Goal: Information Seeking & Learning: Check status

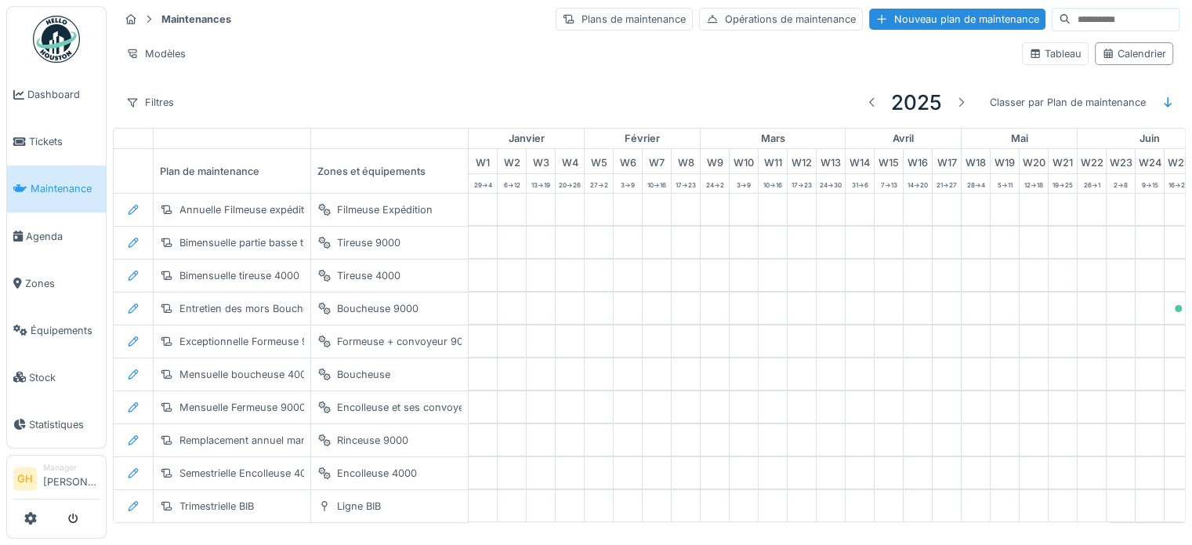
scroll to position [0, 514]
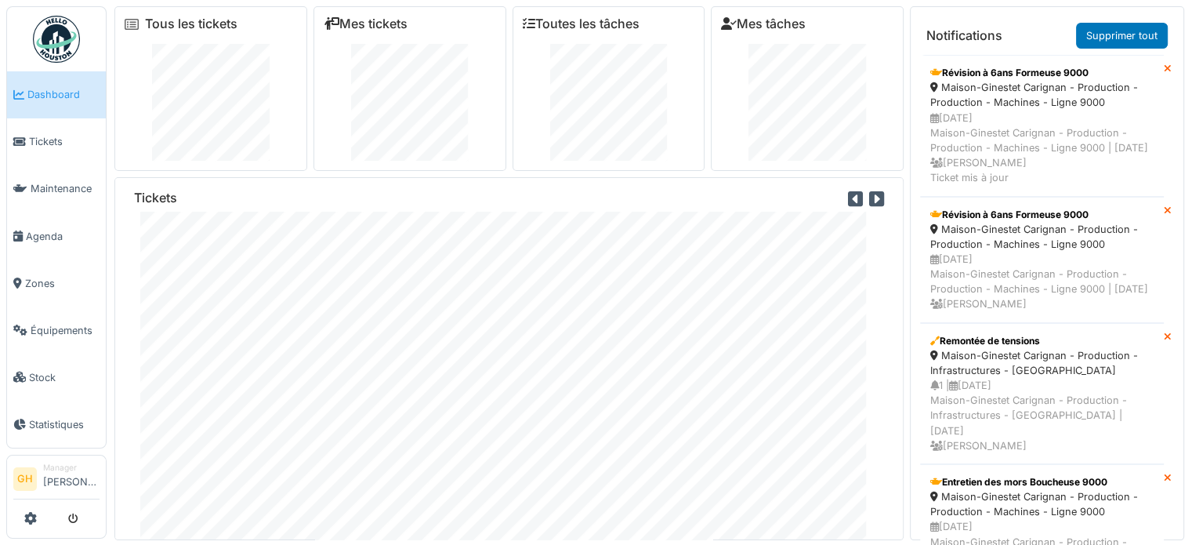
click at [1164, 216] on icon at bounding box center [1168, 211] width 8 height 10
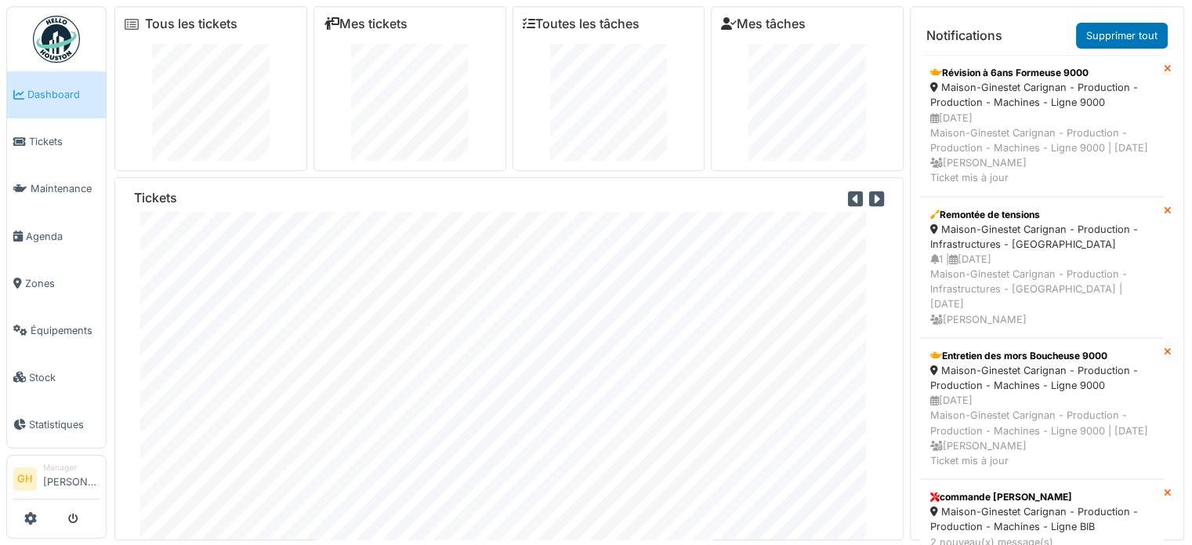
click at [1164, 68] on icon at bounding box center [1168, 69] width 8 height 10
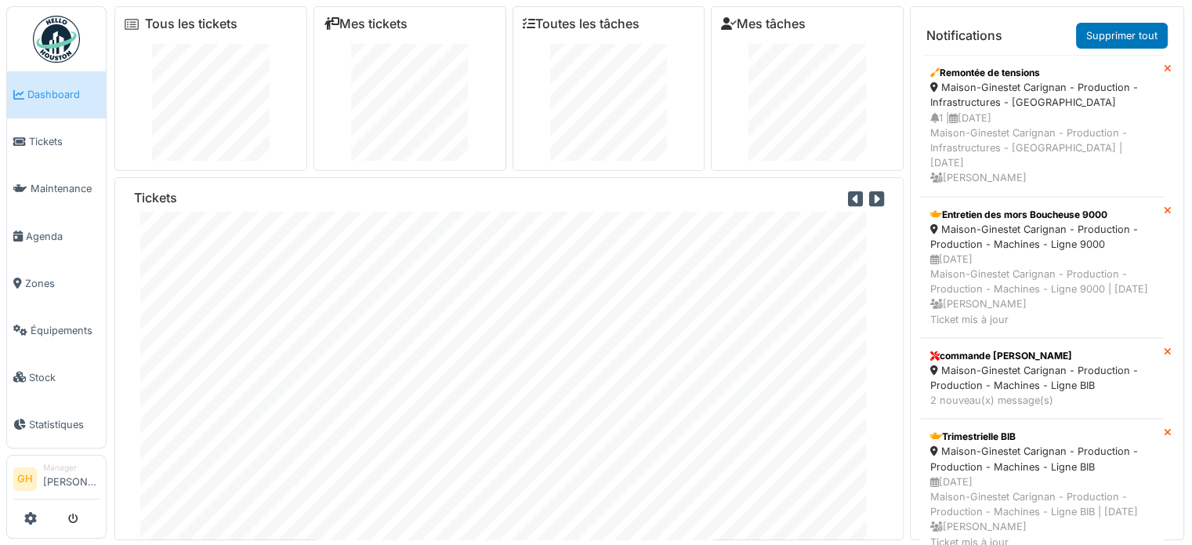
click at [1164, 69] on icon at bounding box center [1168, 69] width 8 height 10
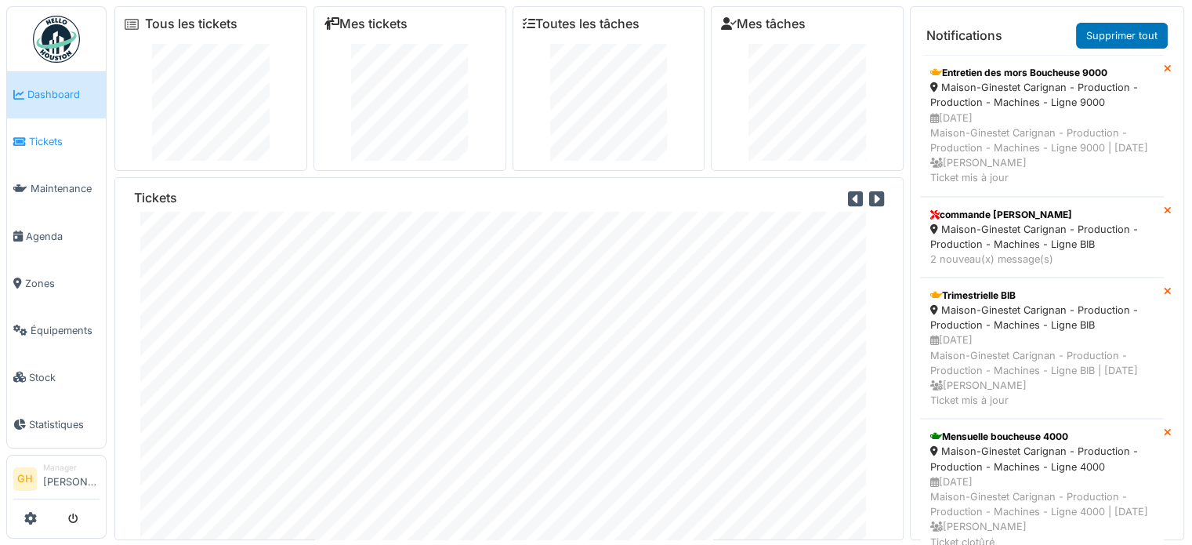
click at [54, 137] on span "Tickets" at bounding box center [64, 141] width 71 height 15
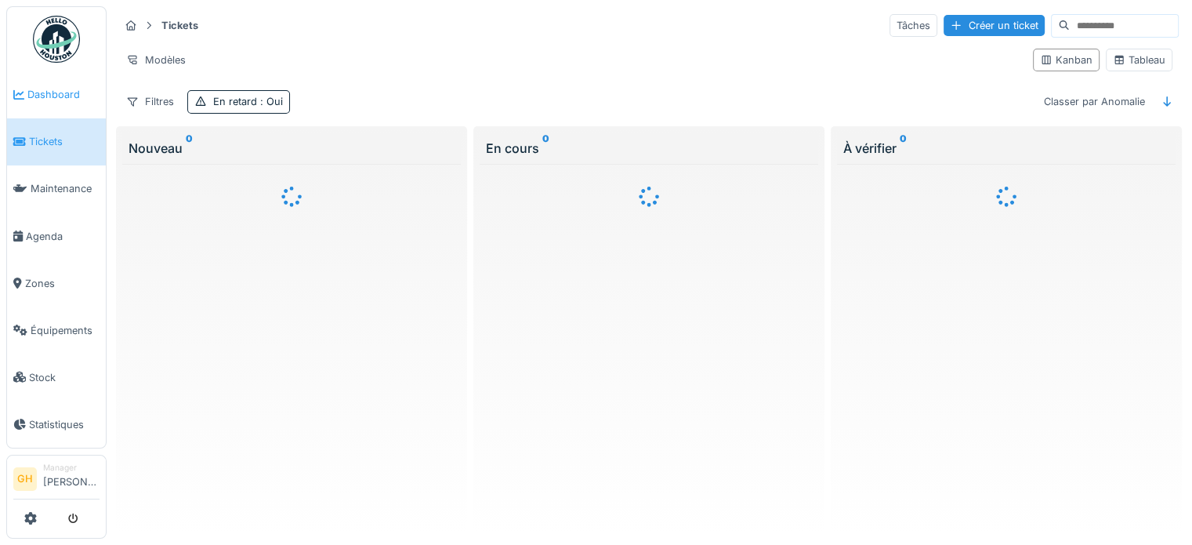
click at [72, 97] on span "Dashboard" at bounding box center [63, 94] width 72 height 15
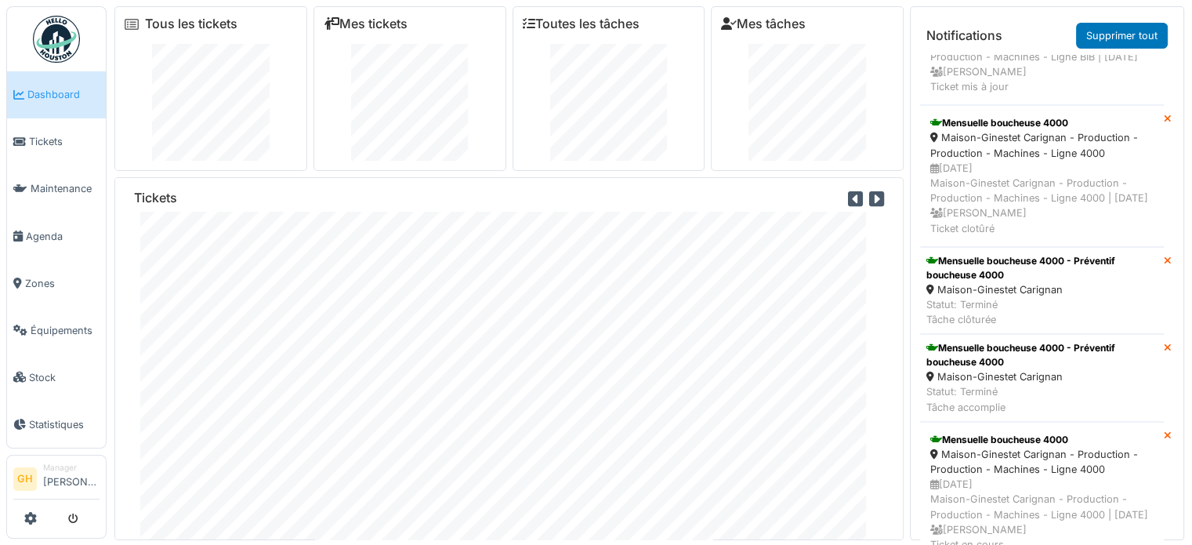
scroll to position [58, 0]
click at [54, 151] on link "Tickets" at bounding box center [56, 141] width 99 height 47
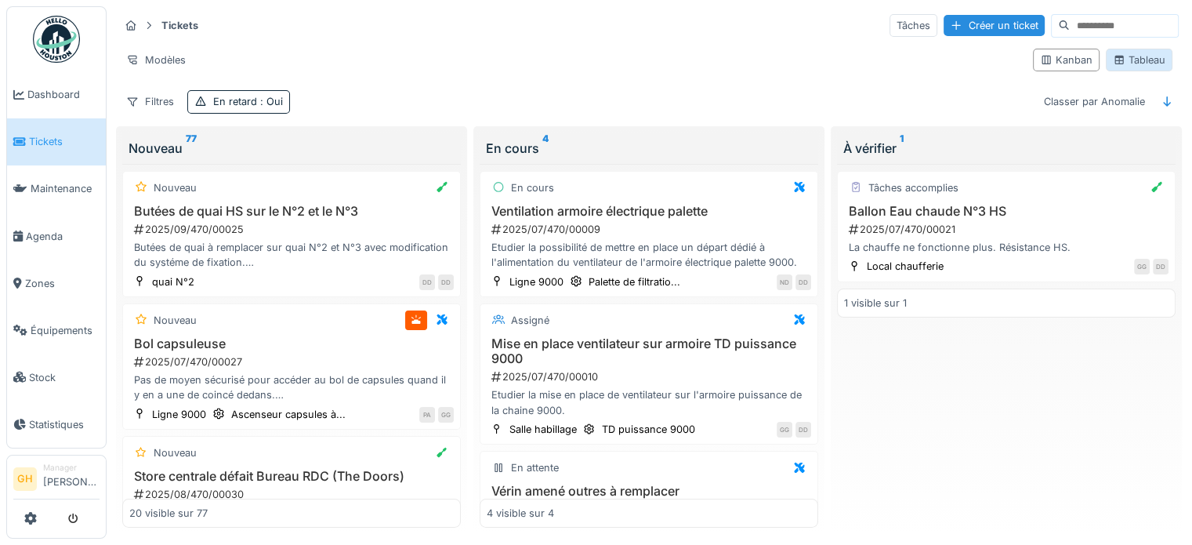
click at [1115, 60] on icon at bounding box center [1119, 60] width 9 height 9
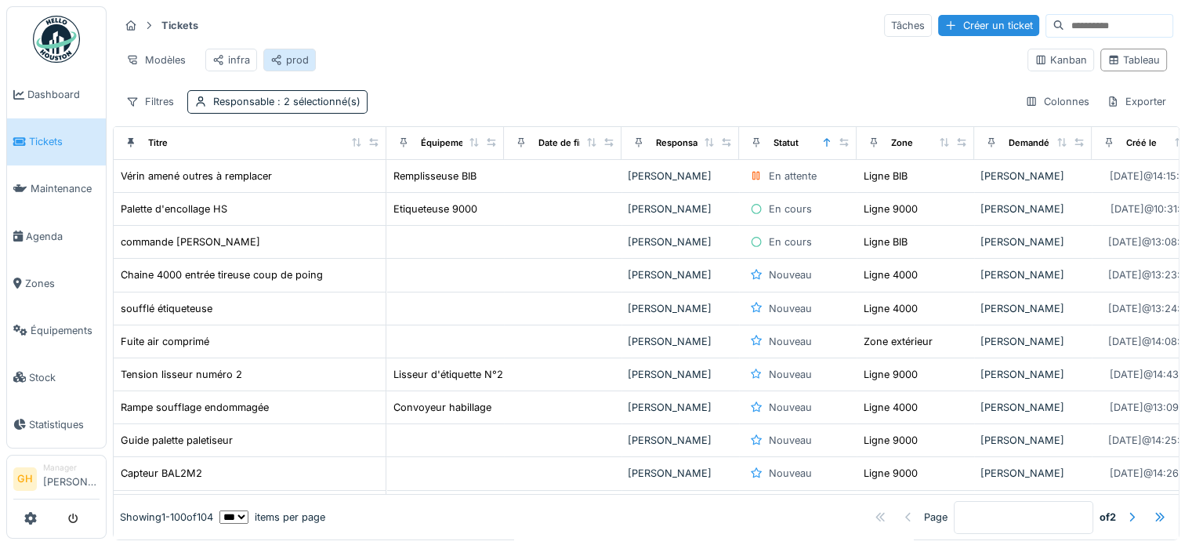
click at [307, 61] on div "prod" at bounding box center [289, 60] width 53 height 23
click at [285, 64] on div "prod" at bounding box center [289, 60] width 38 height 15
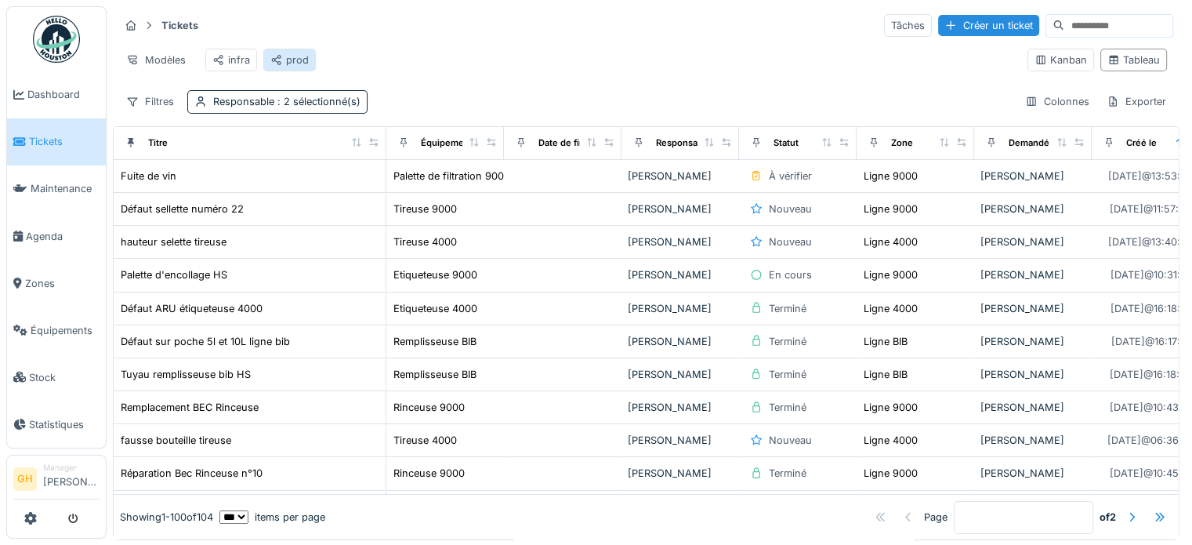
click at [281, 56] on div "prod" at bounding box center [289, 60] width 38 height 15
click at [825, 147] on div at bounding box center [827, 142] width 11 height 13
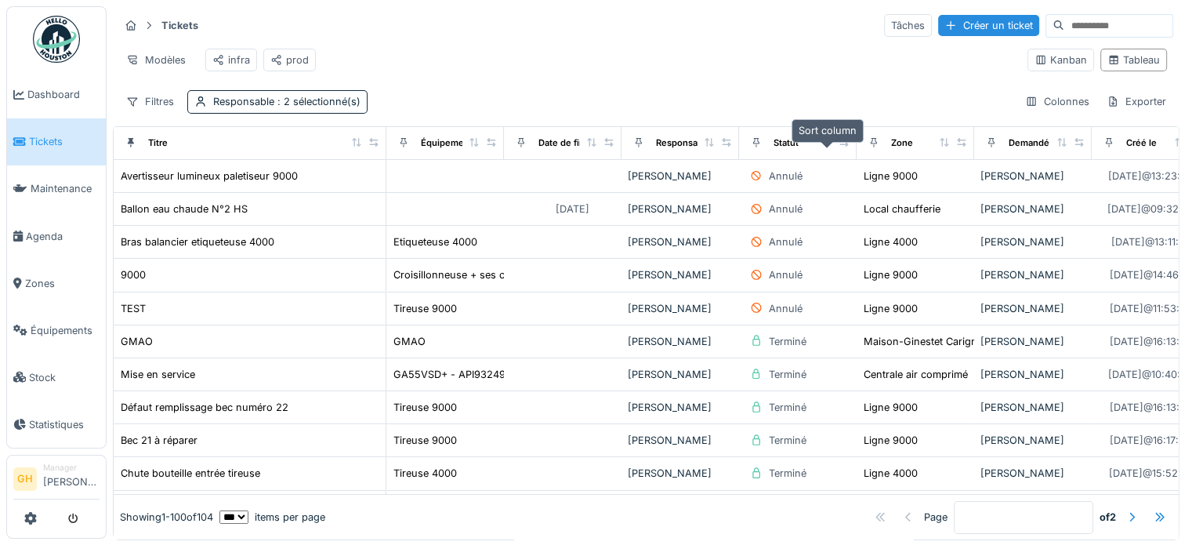
click at [829, 147] on icon at bounding box center [827, 142] width 11 height 9
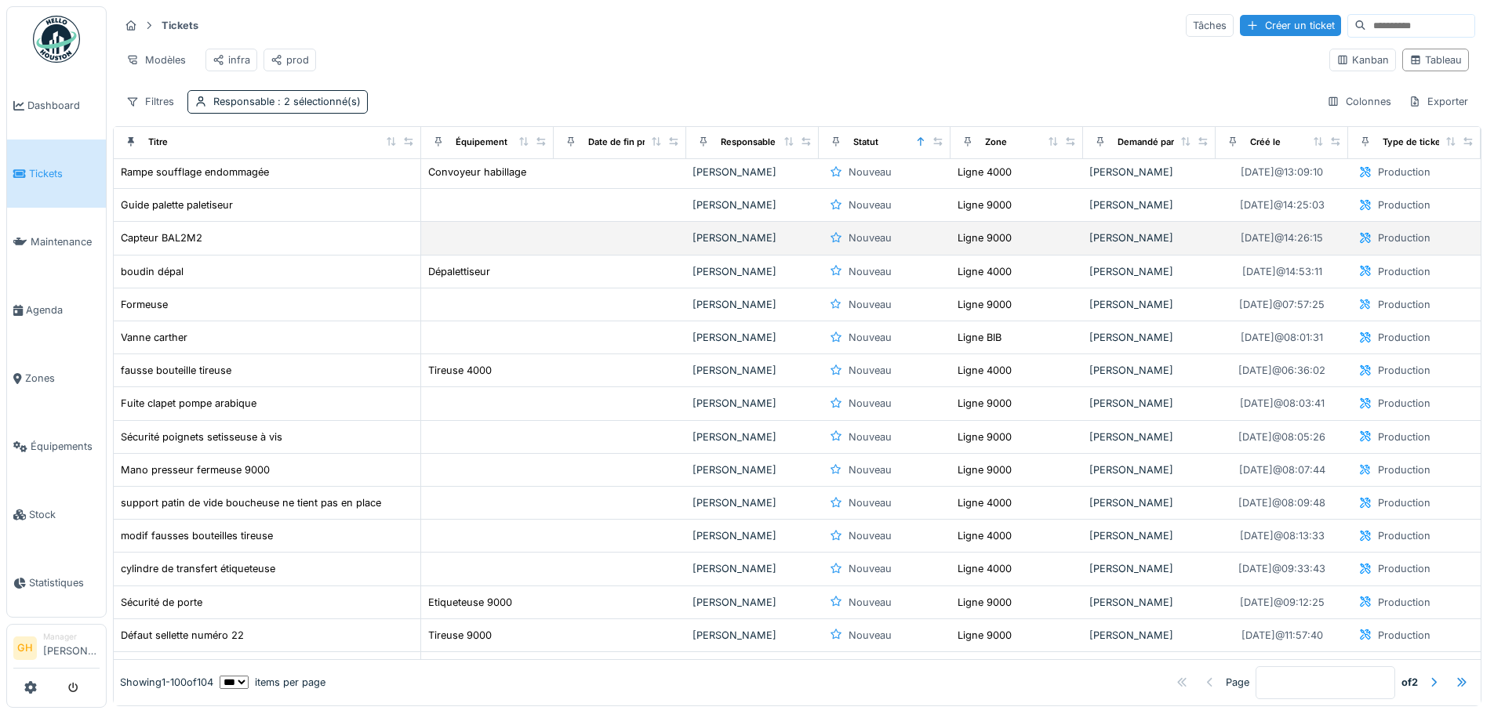
scroll to position [157, 0]
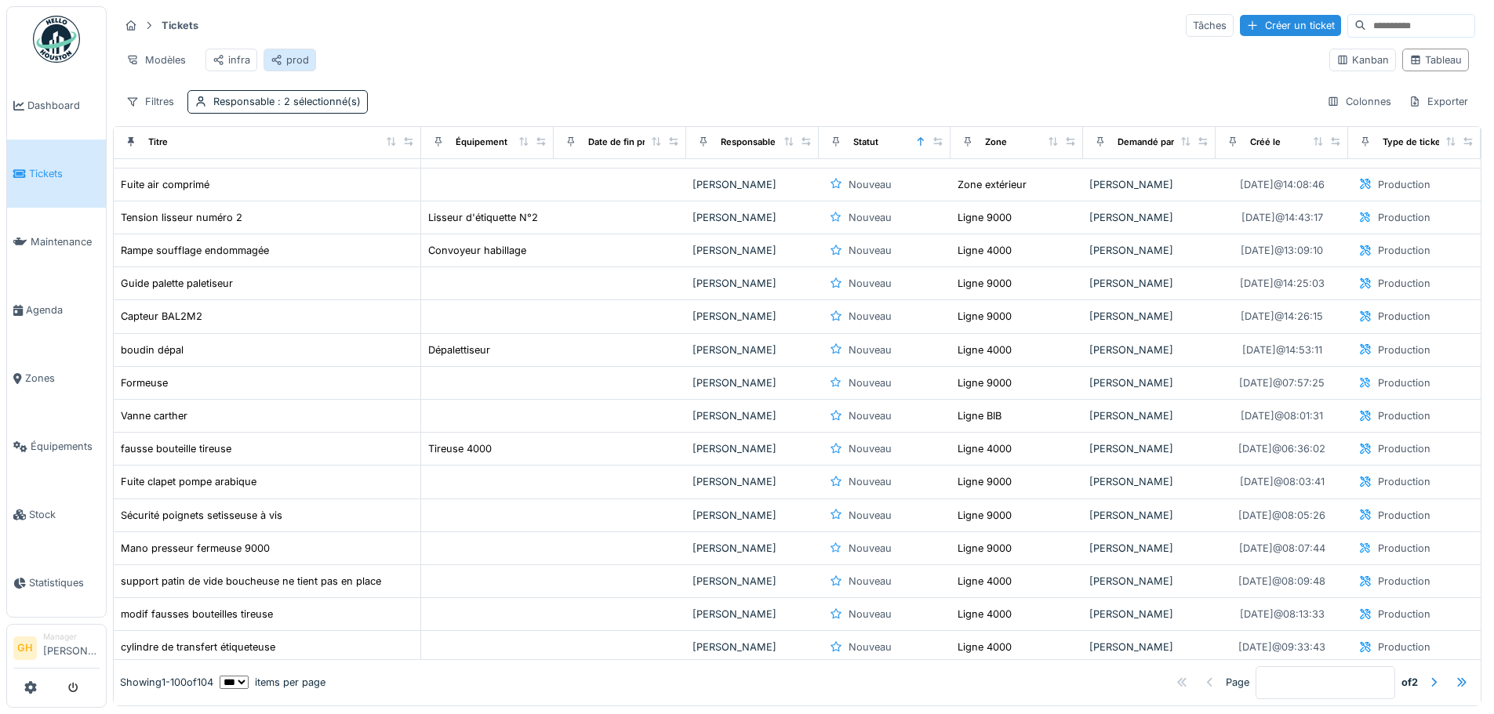
click at [291, 63] on div "prod" at bounding box center [289, 60] width 38 height 15
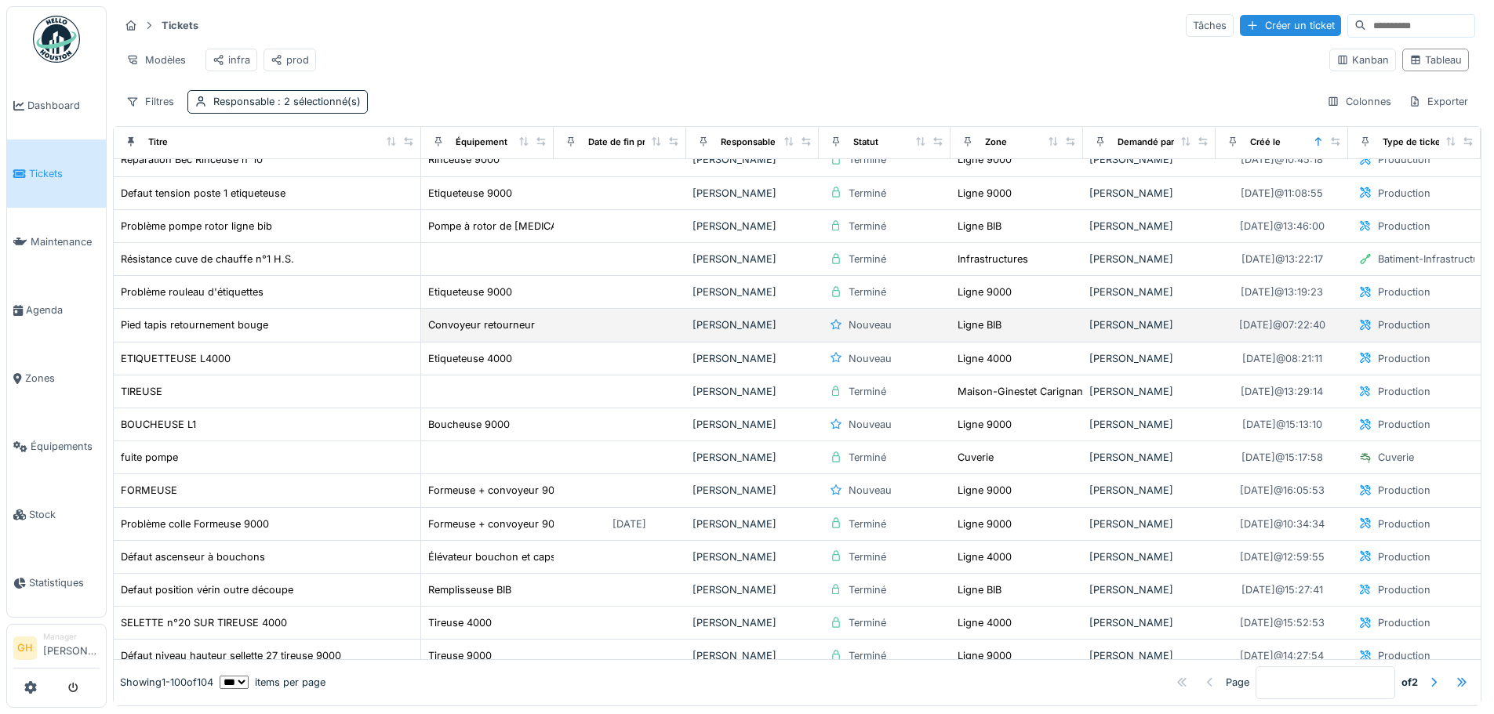
scroll to position [392, 0]
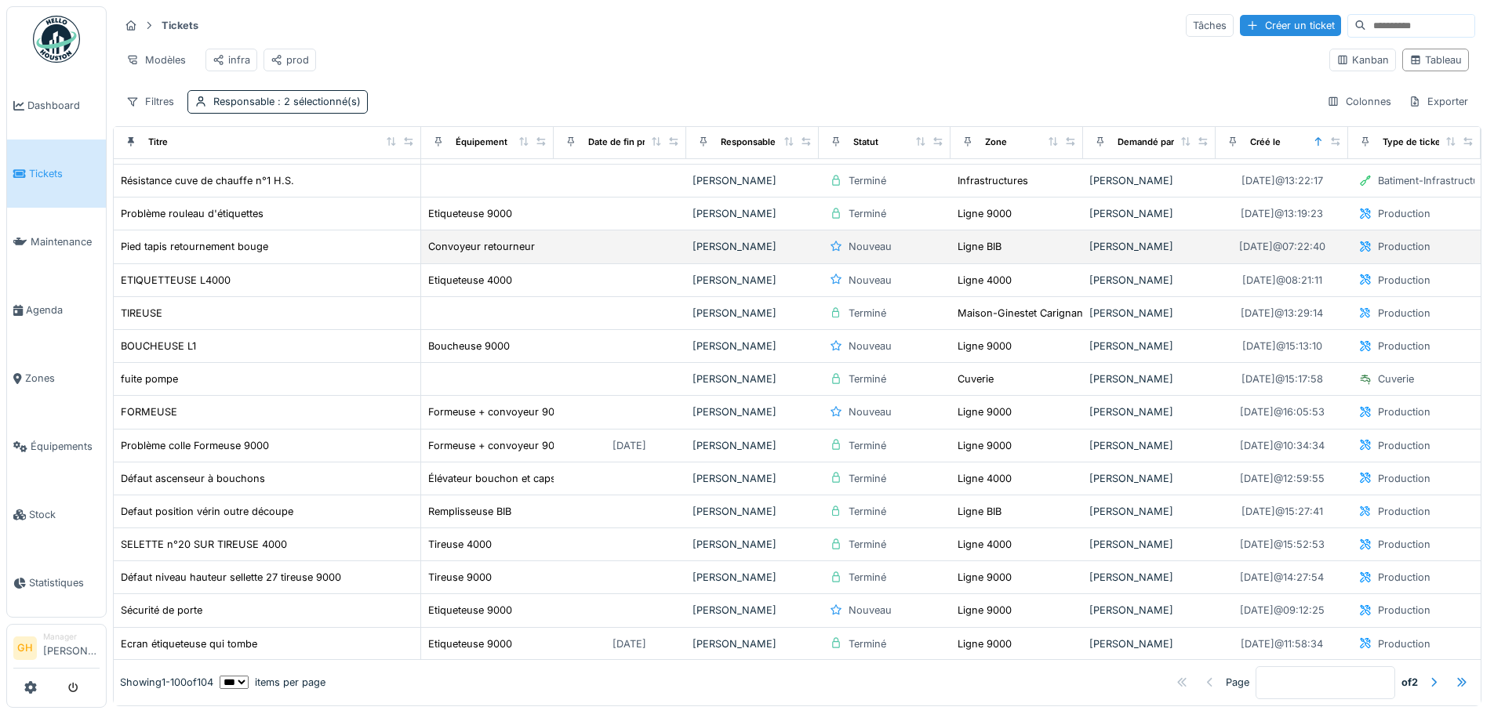
click at [299, 255] on div "Pied tapis retournement bouge" at bounding box center [267, 246] width 294 height 16
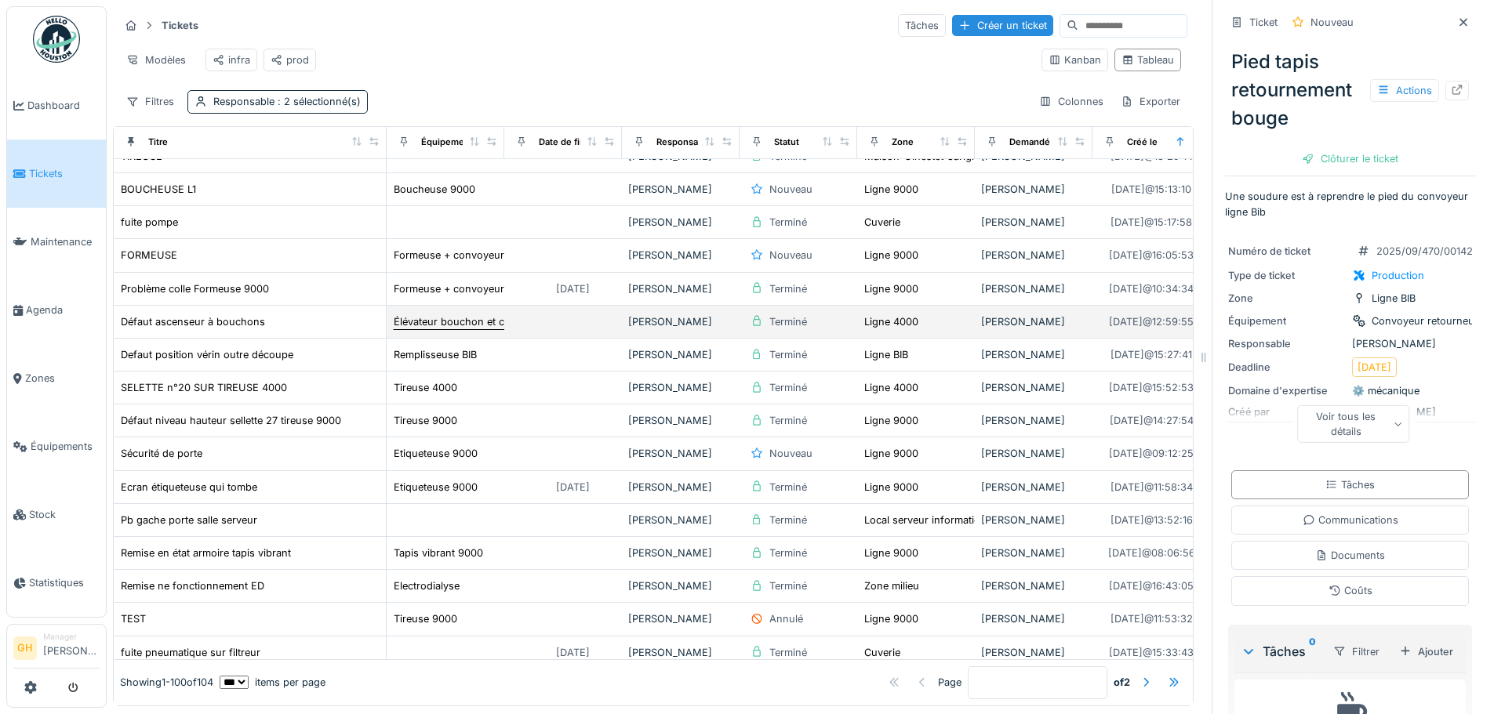
scroll to position [470, 0]
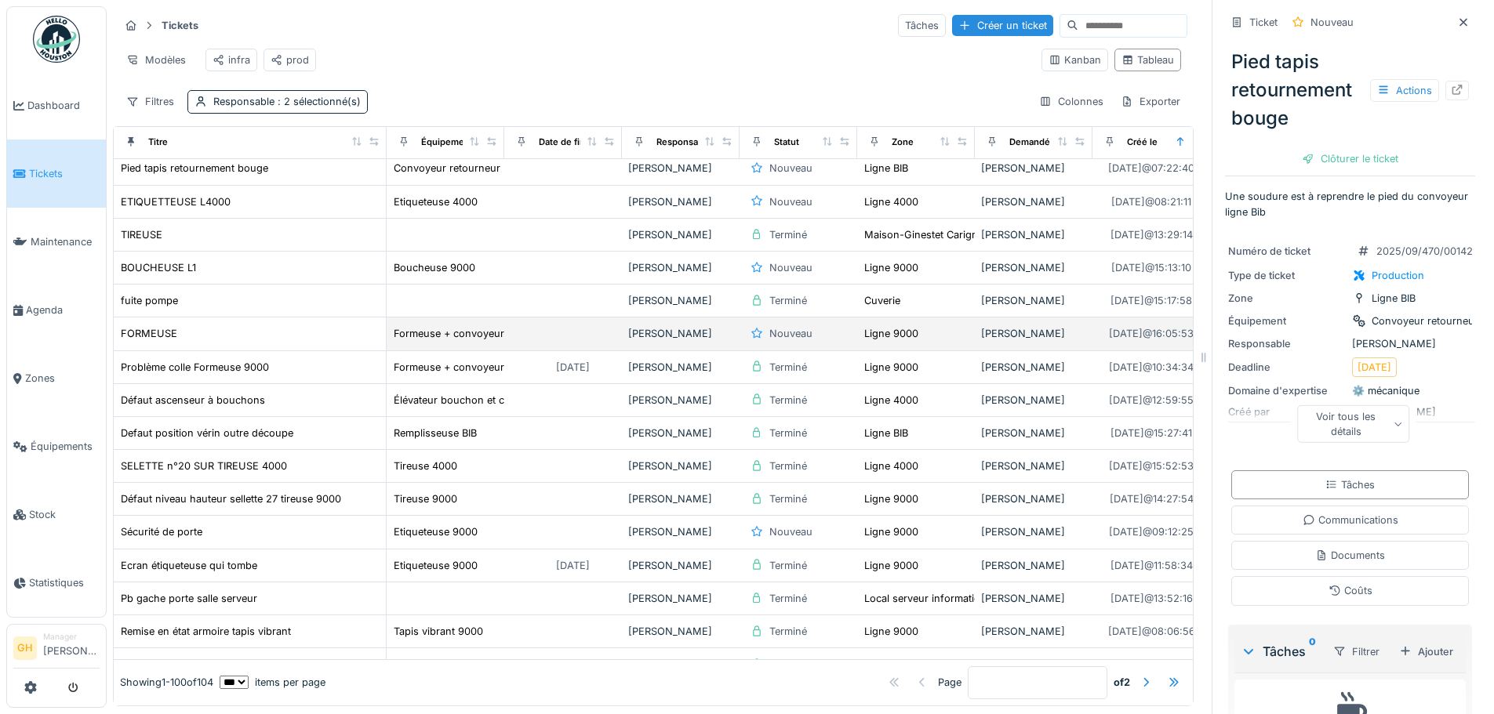
click at [329, 350] on td "FORMEUSE" at bounding box center [250, 334] width 273 height 33
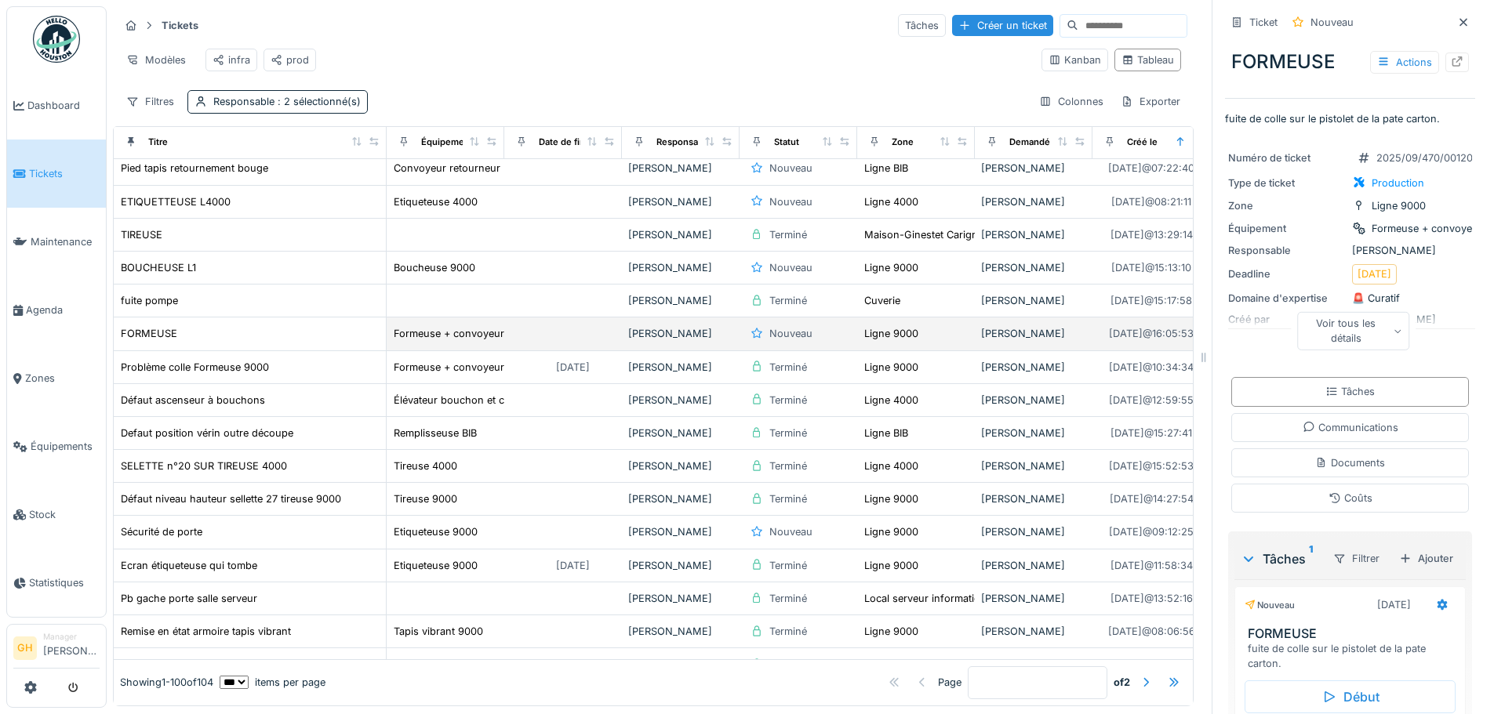
click at [334, 341] on div "FORMEUSE" at bounding box center [250, 333] width 260 height 16
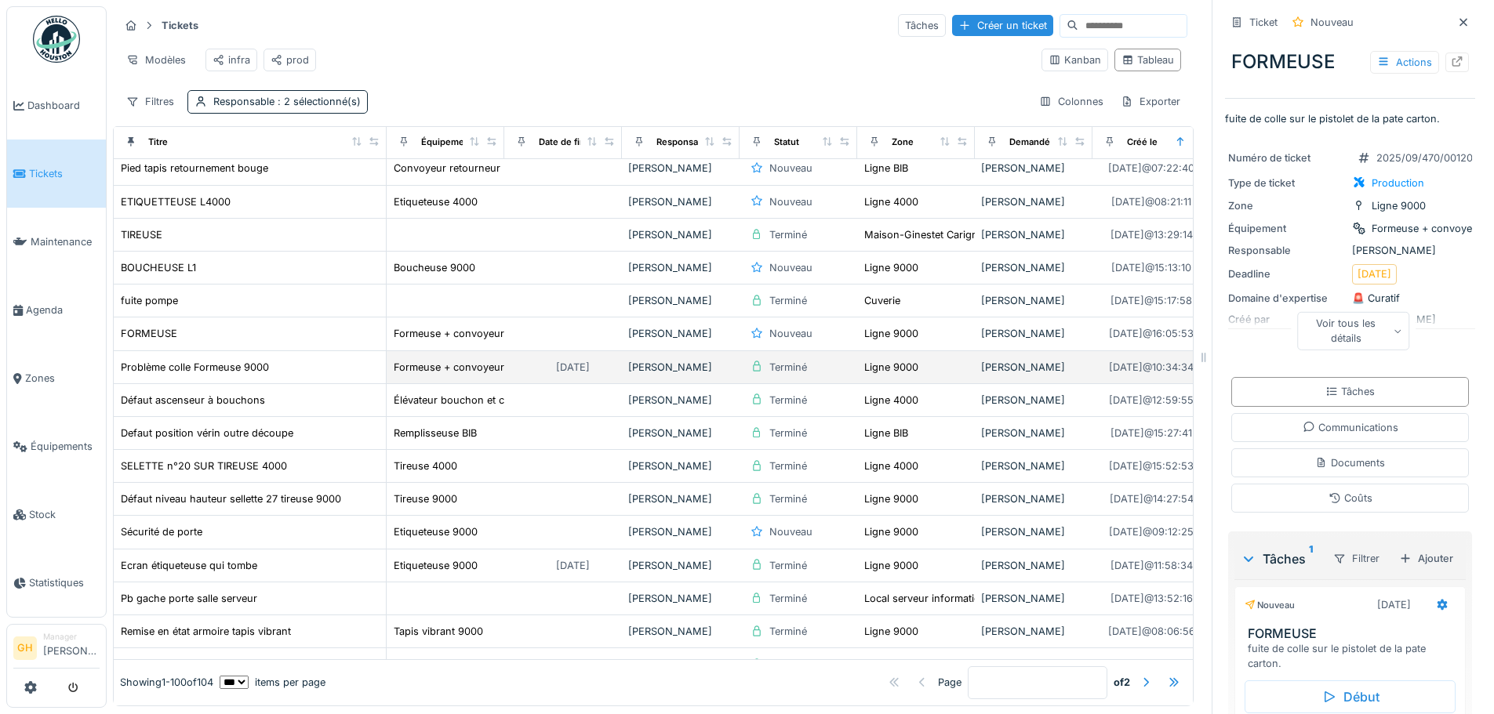
click at [613, 377] on div "[DATE]" at bounding box center [562, 368] width 105 height 20
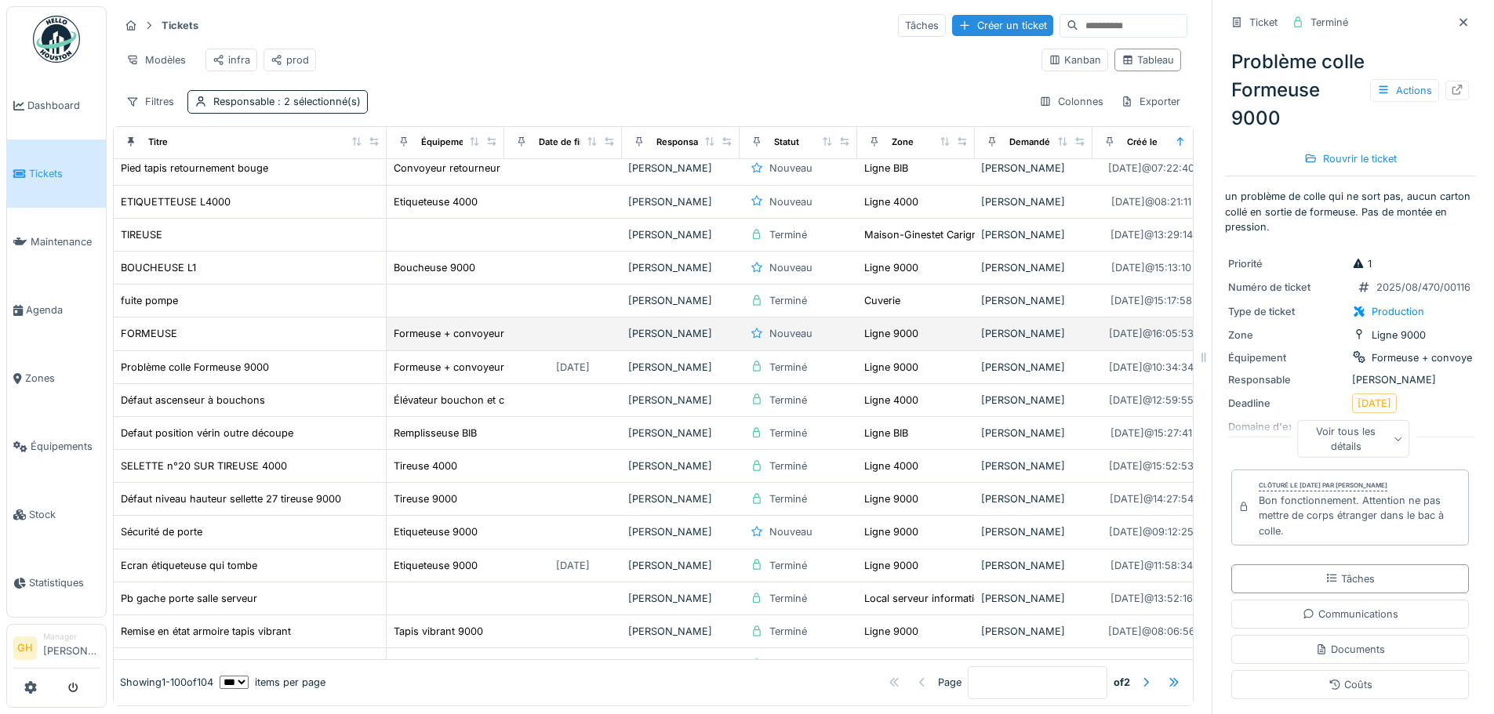
click at [605, 345] on td at bounding box center [563, 334] width 118 height 33
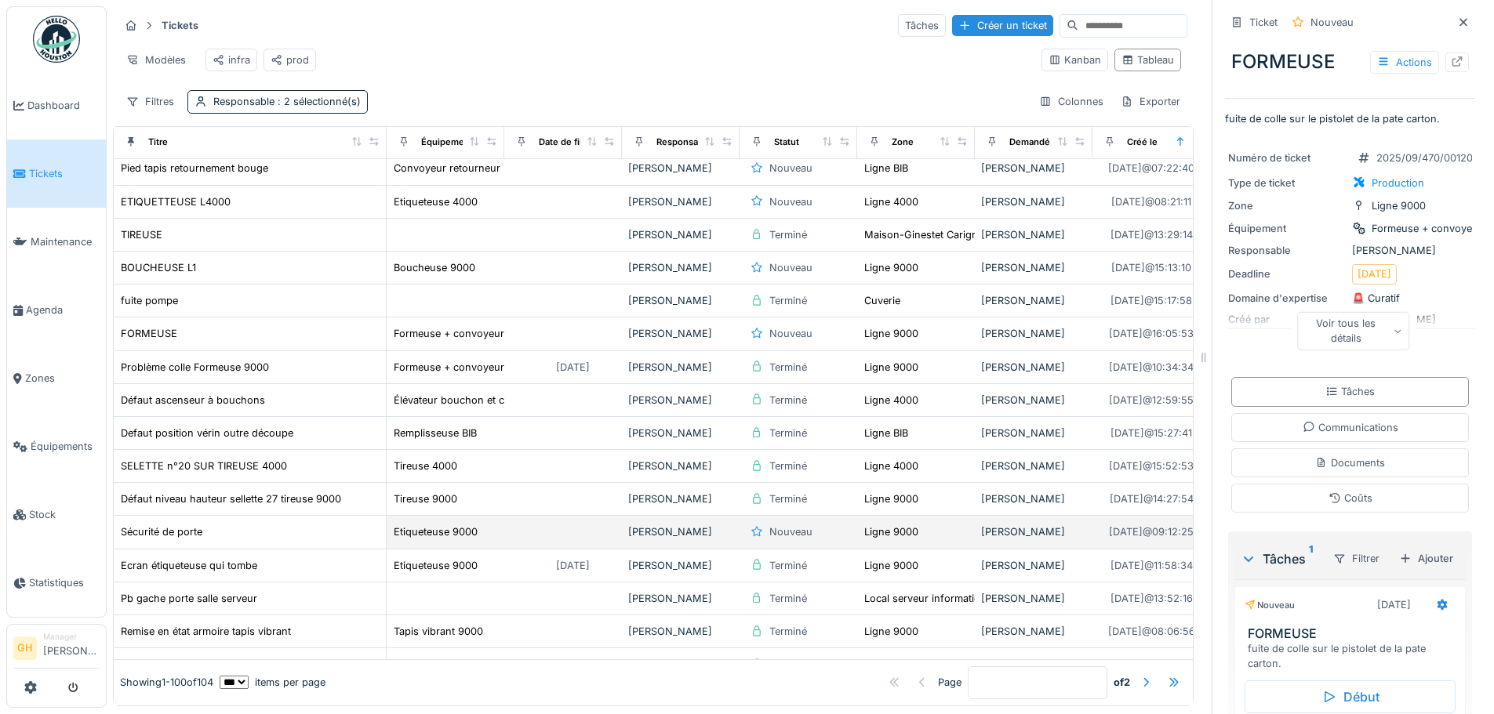
click at [539, 537] on td at bounding box center [563, 532] width 118 height 33
